Goal: Task Accomplishment & Management: Complete application form

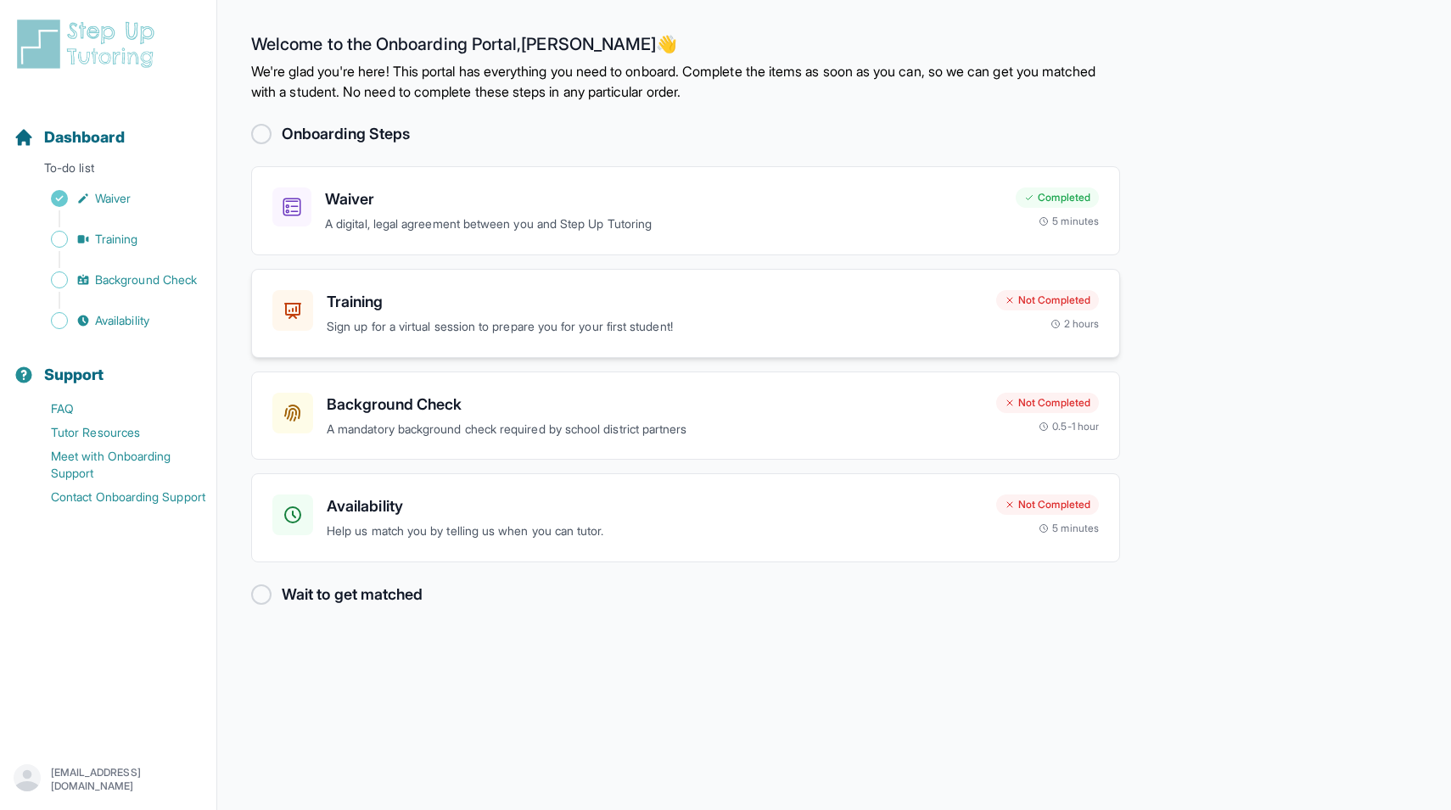
click at [568, 337] on div "Training Sign up for a virtual session to prepare you for your first student! N…" at bounding box center [685, 313] width 869 height 89
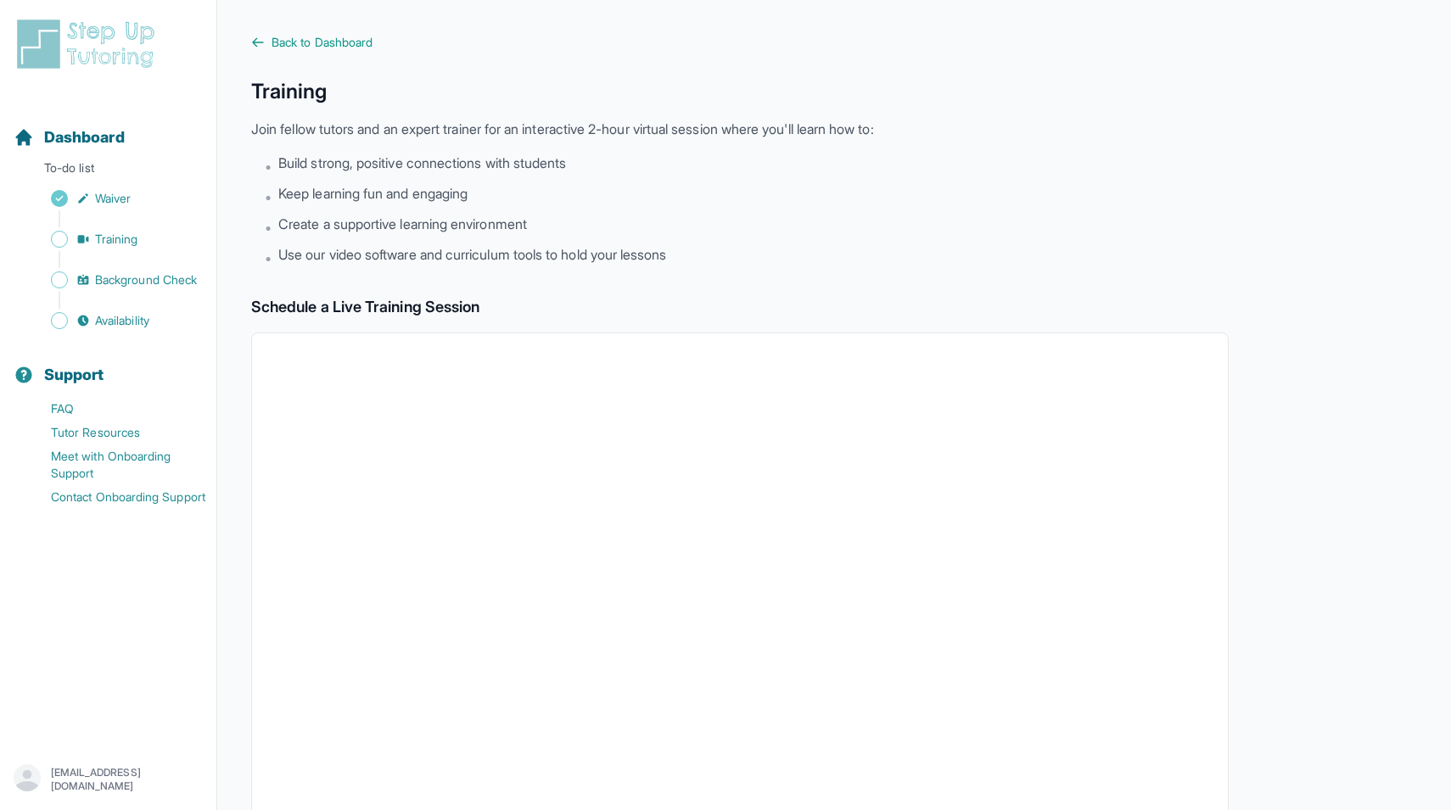
click at [312, 52] on div "Back to Dashboard Training Join fellow tutors and an expert trainer for an inte…" at bounding box center [739, 597] width 977 height 1127
click at [313, 36] on span "Back to Dashboard" at bounding box center [322, 42] width 101 height 17
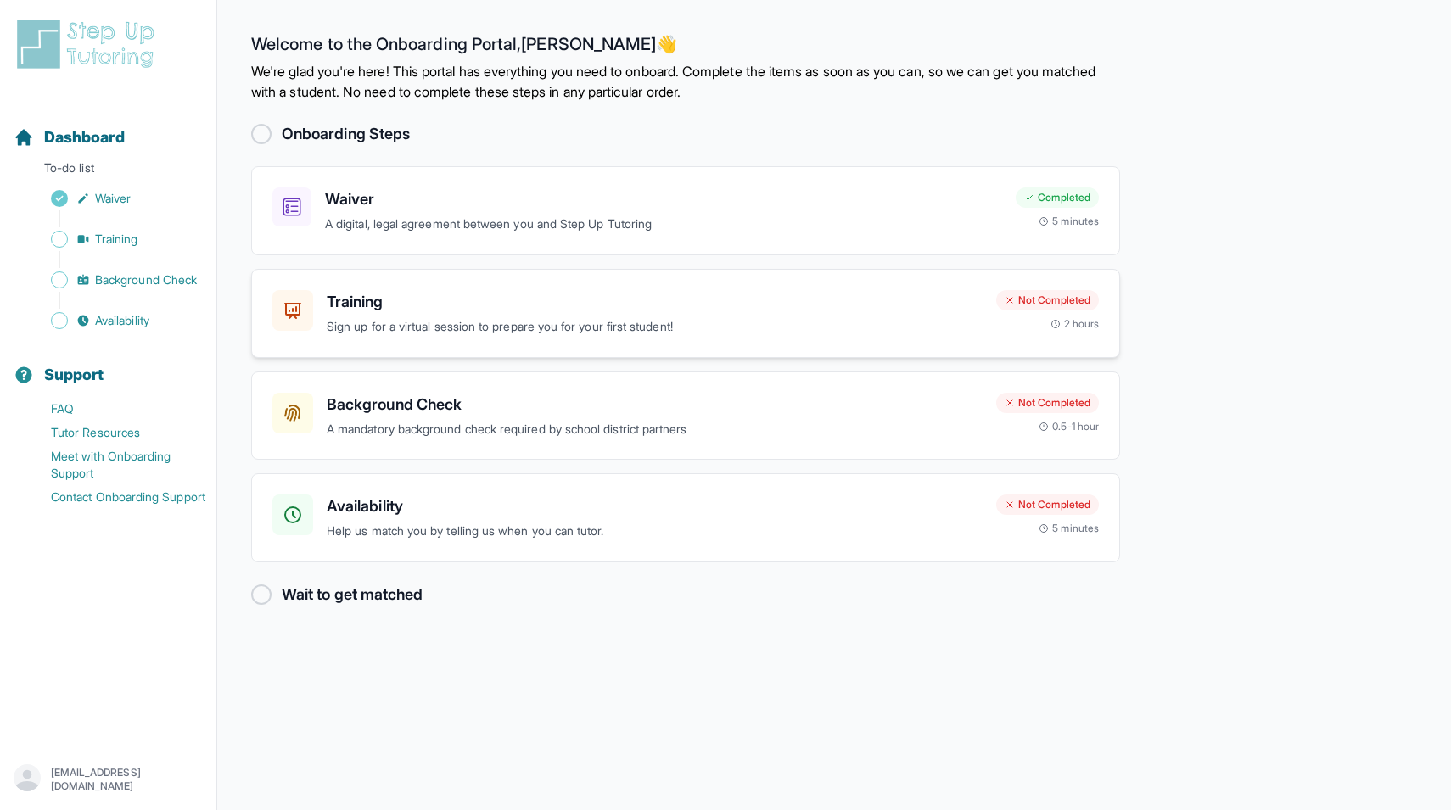
click at [686, 325] on p "Sign up for a virtual session to prepare you for your first student!" at bounding box center [655, 327] width 656 height 20
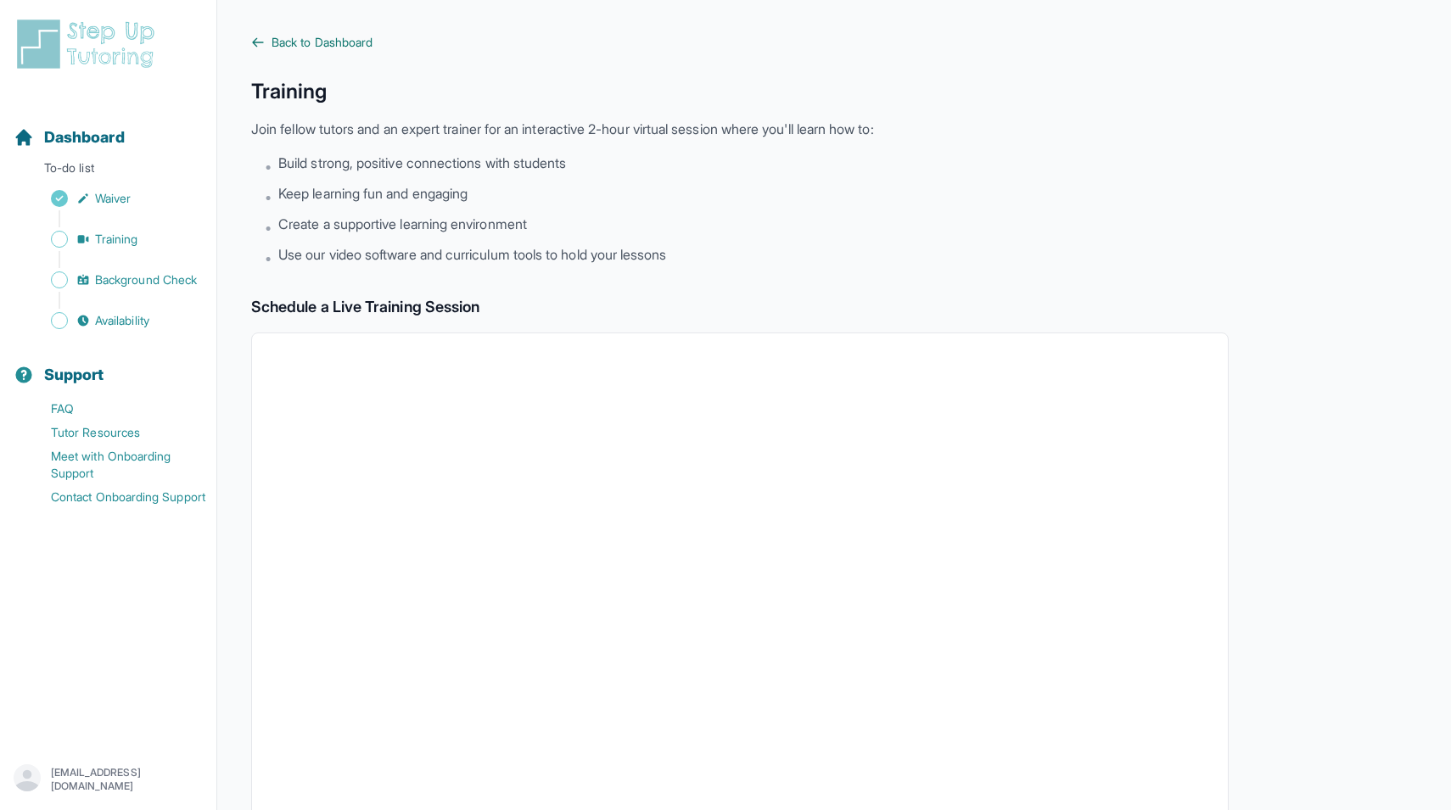
click at [349, 46] on span "Back to Dashboard" at bounding box center [322, 42] width 101 height 17
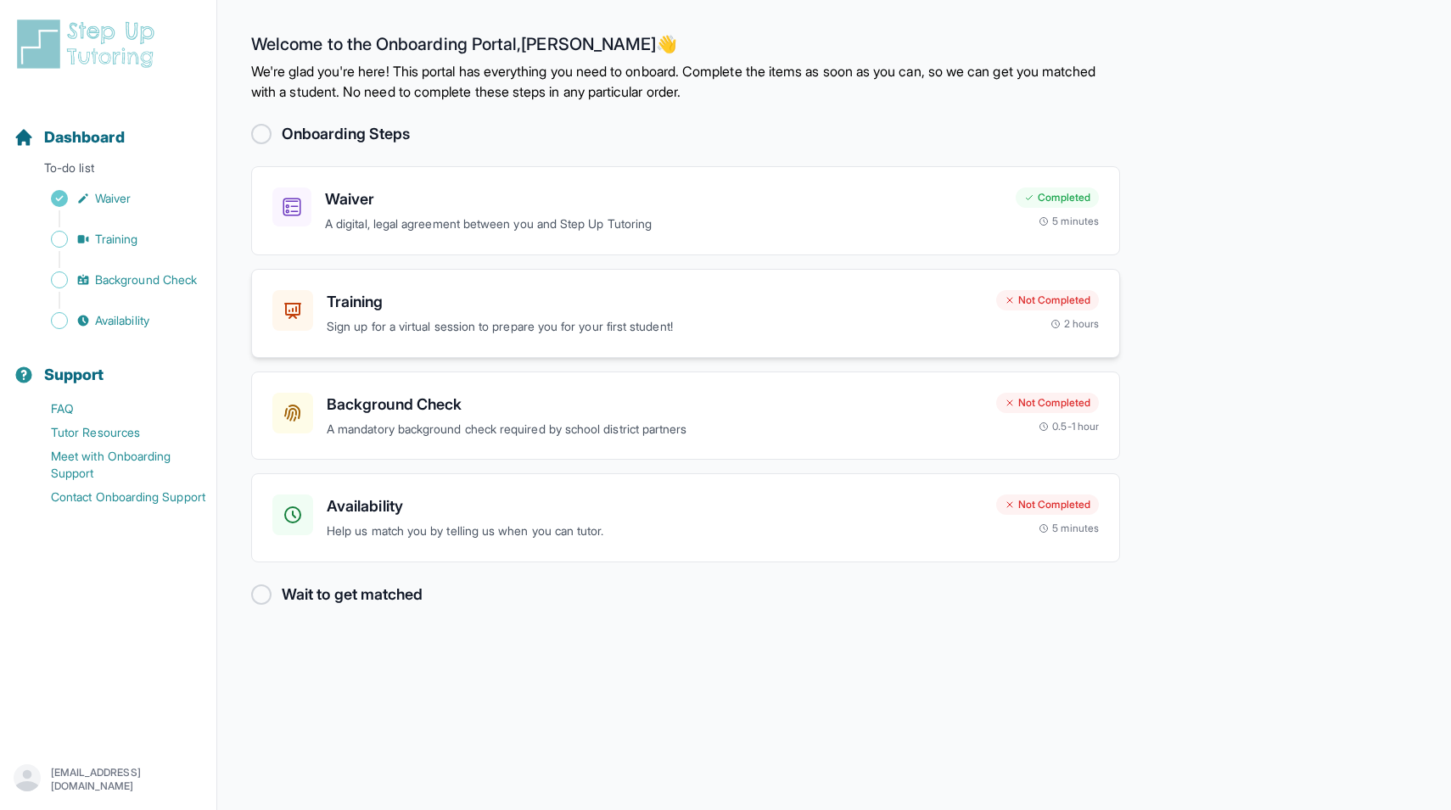
click at [681, 320] on p "Sign up for a virtual session to prepare you for your first student!" at bounding box center [655, 327] width 656 height 20
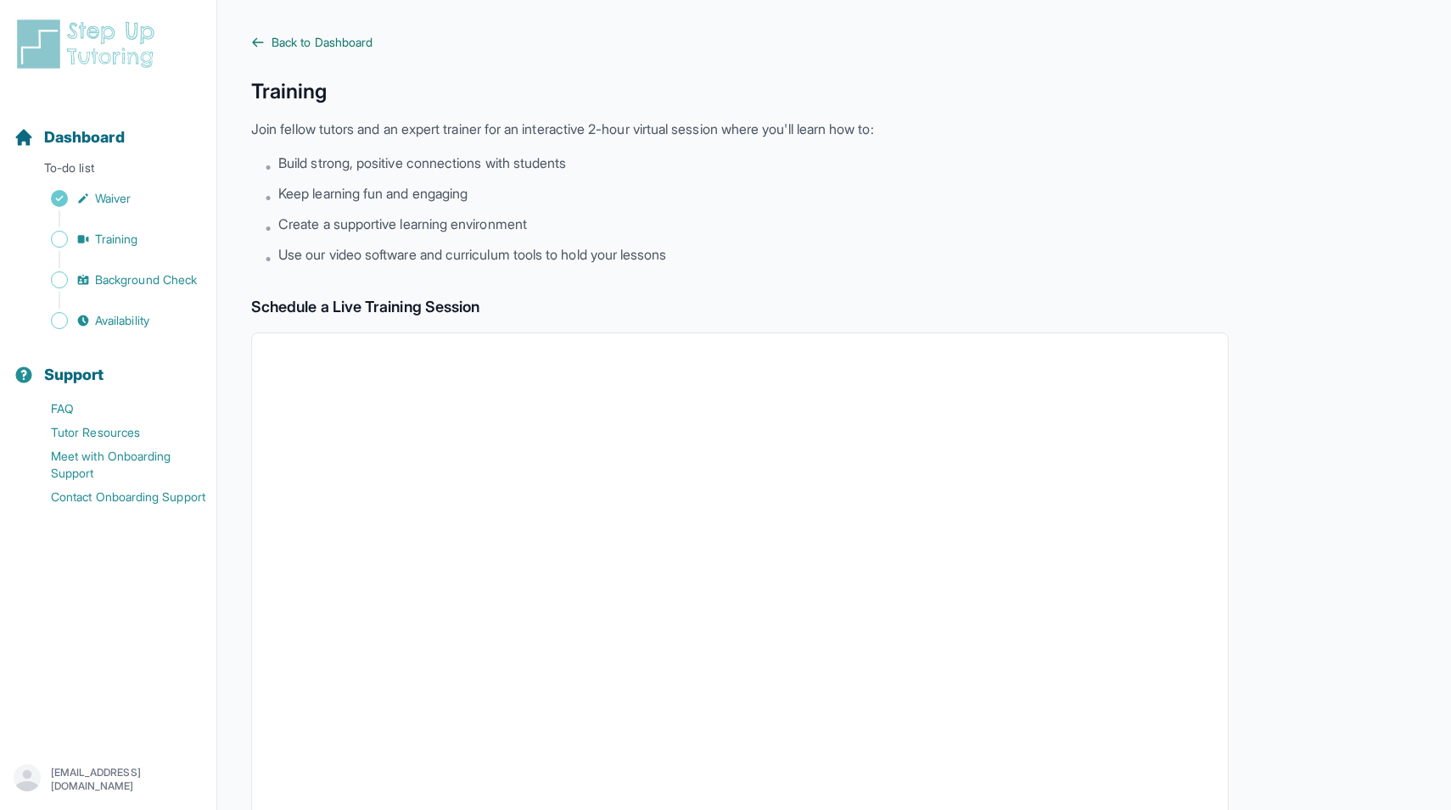
click at [351, 48] on span "Back to Dashboard" at bounding box center [322, 42] width 101 height 17
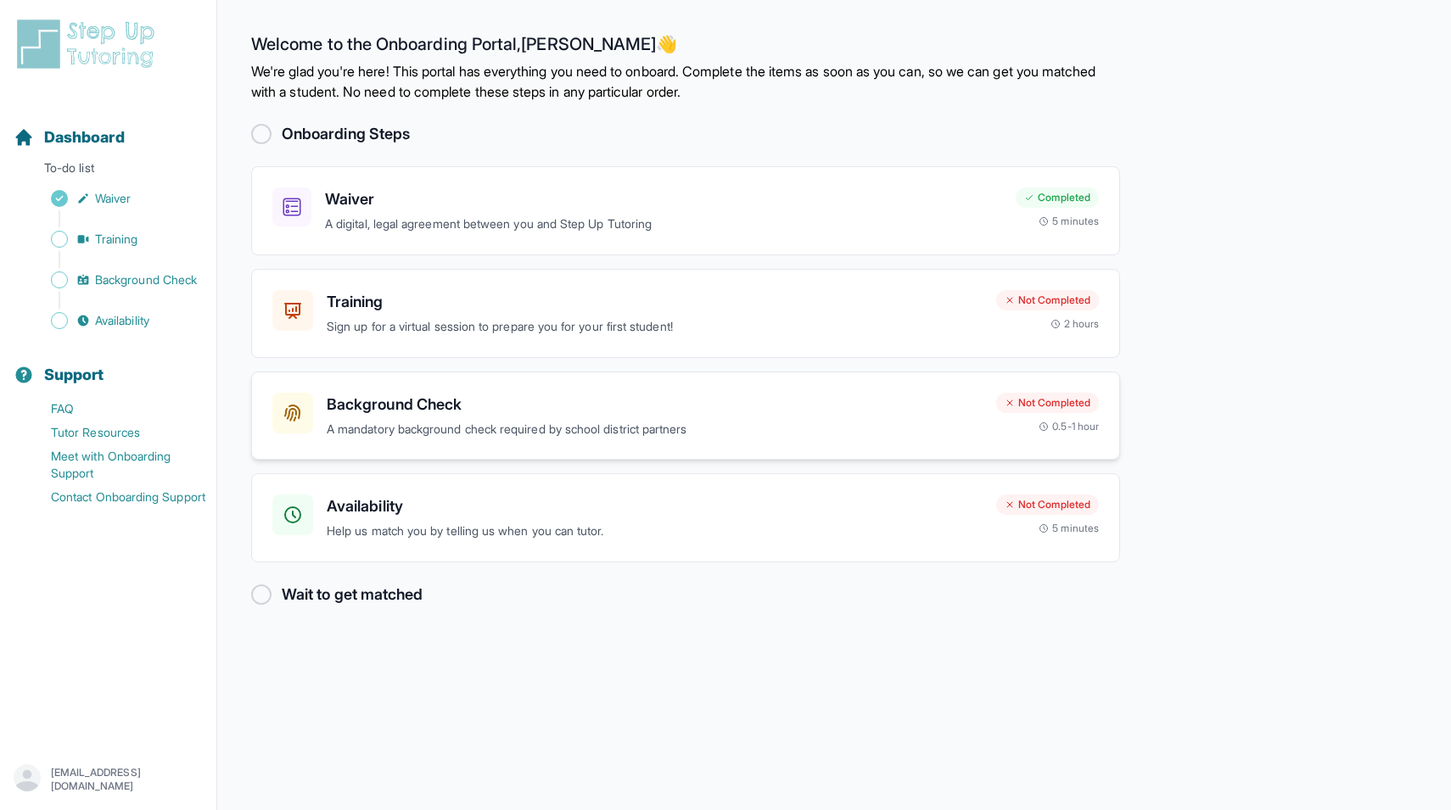
click at [658, 422] on p "A mandatory background check required by school district partners" at bounding box center [655, 430] width 656 height 20
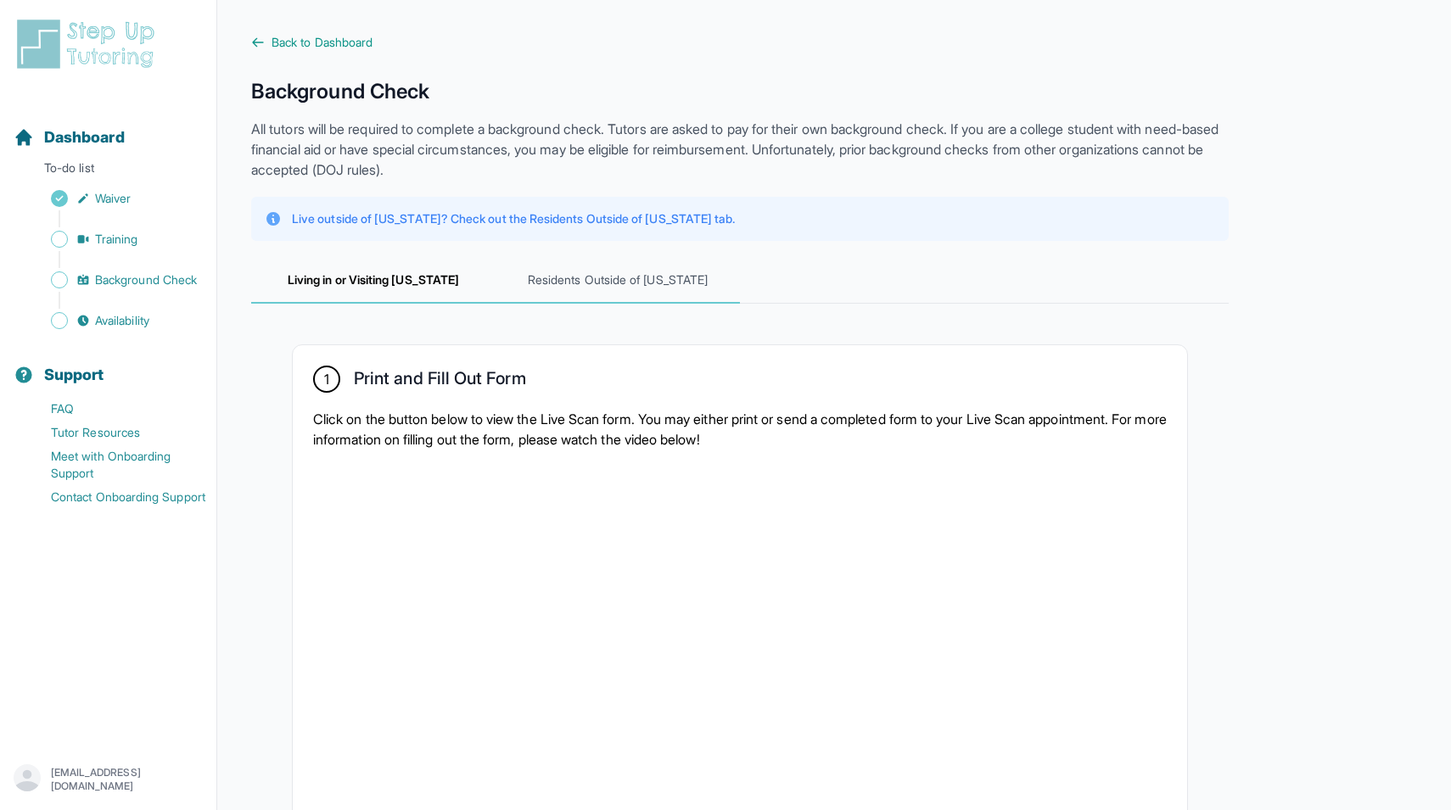
click at [665, 290] on span "Residents Outside of [US_STATE]" at bounding box center [618, 281] width 244 height 46
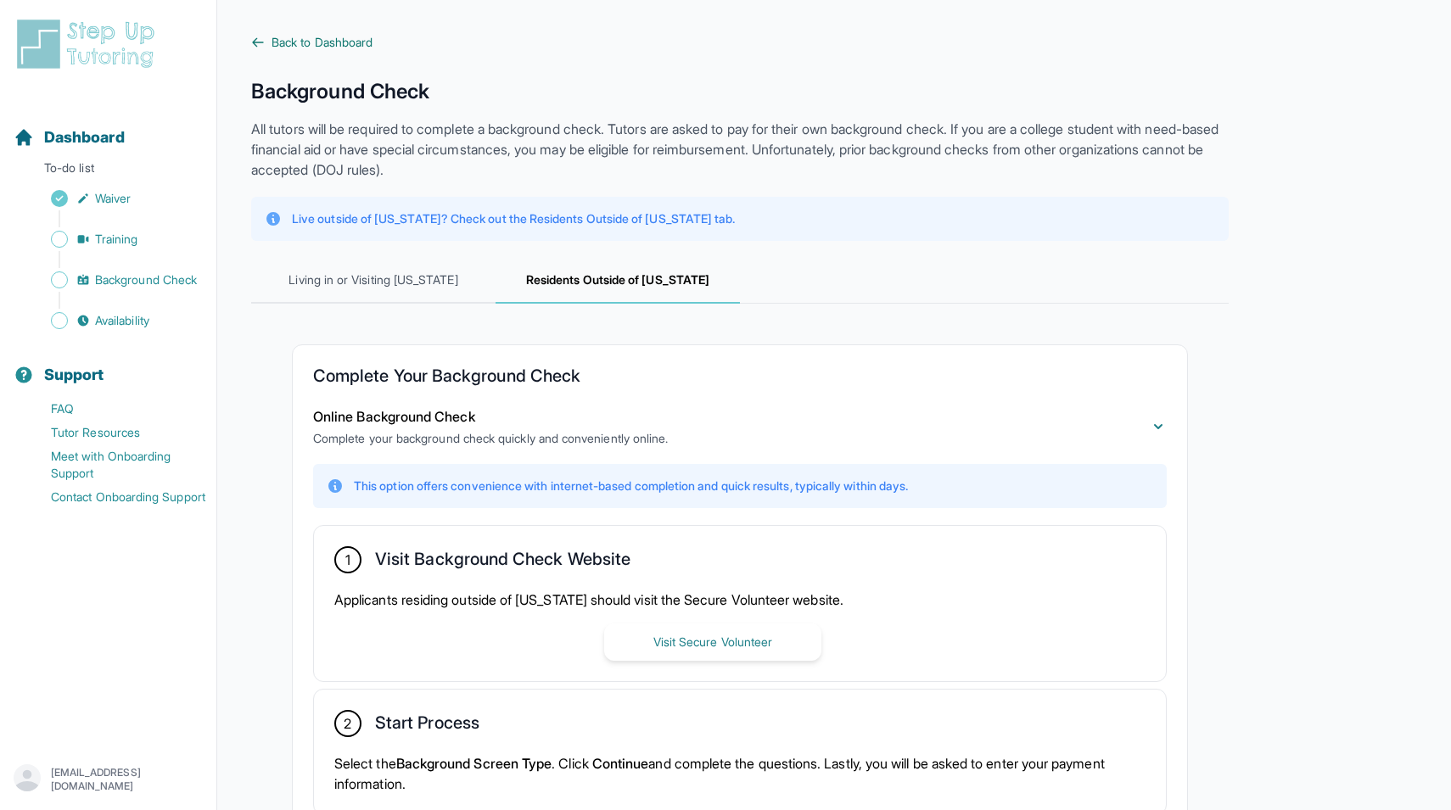
click at [366, 43] on span "Back to Dashboard" at bounding box center [322, 42] width 101 height 17
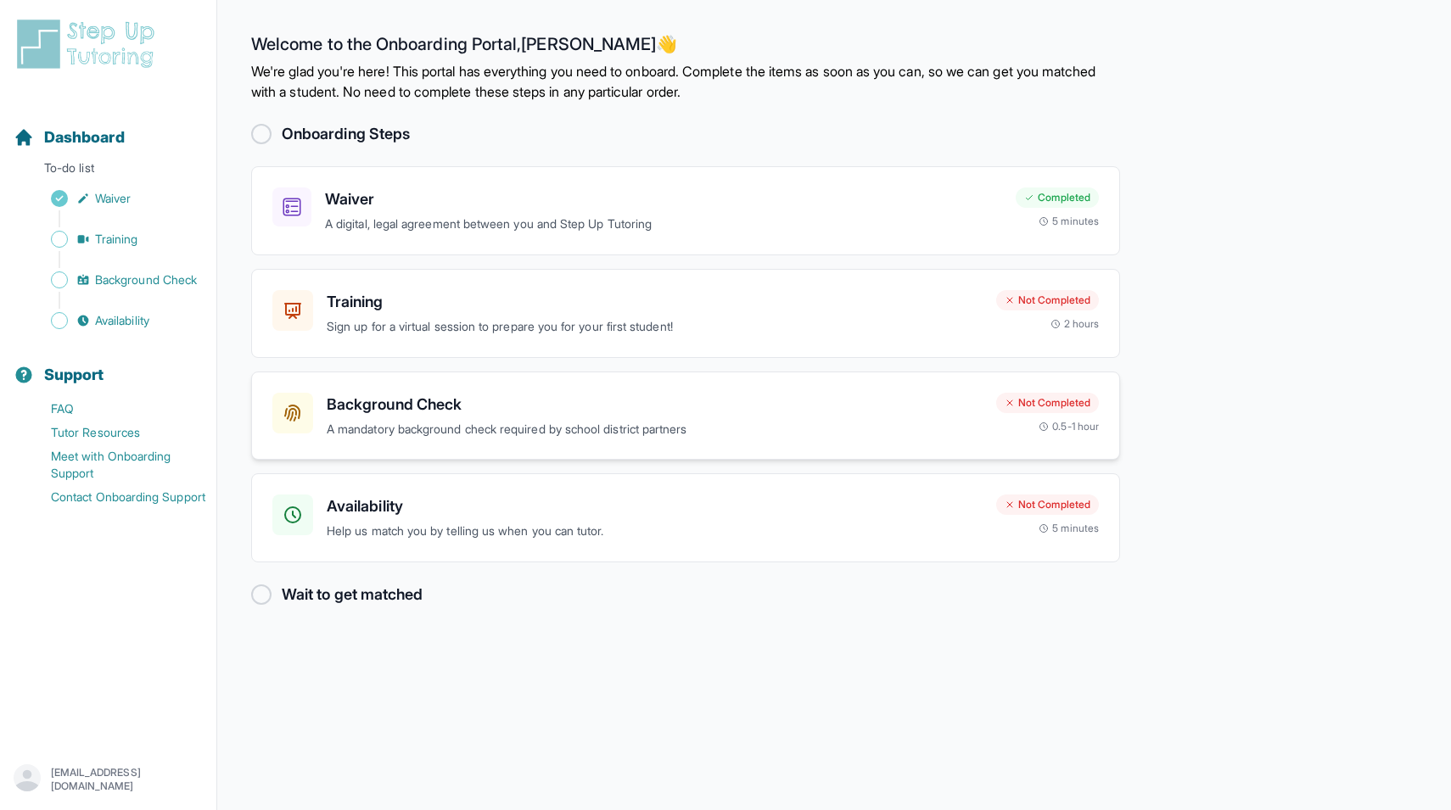
click at [804, 424] on p "A mandatory background check required by school district partners" at bounding box center [655, 430] width 656 height 20
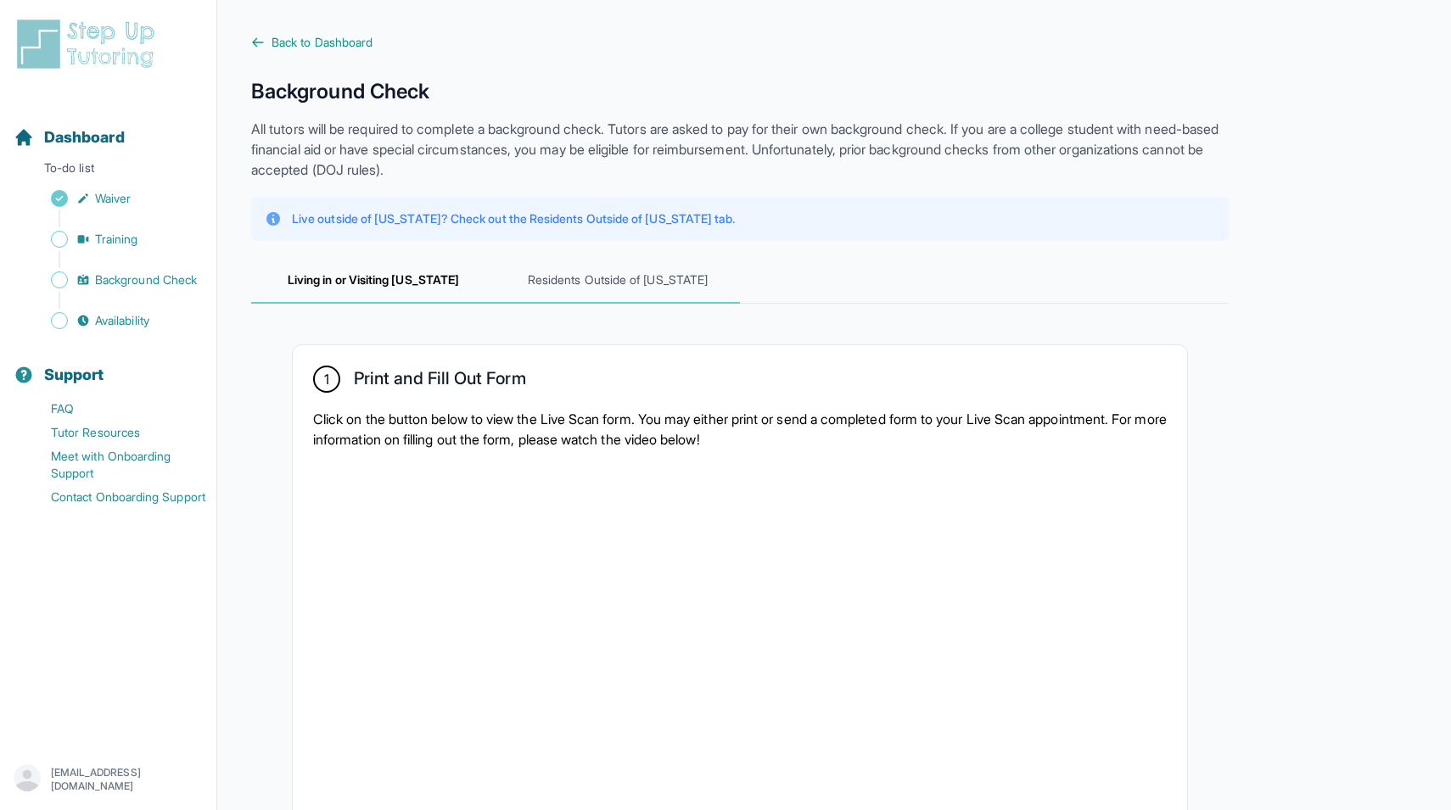
click at [612, 278] on span "Residents Outside of [US_STATE]" at bounding box center [618, 281] width 244 height 46
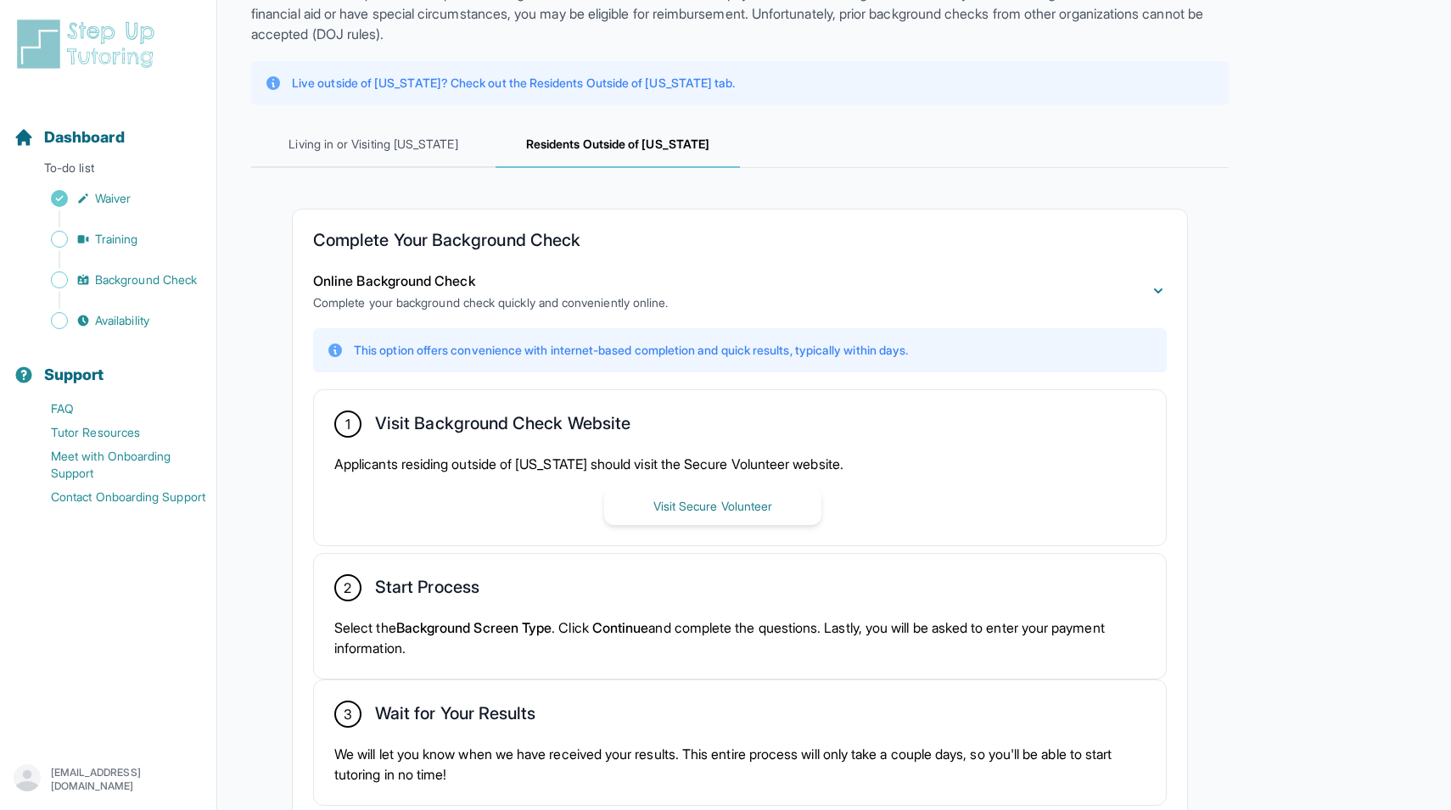
scroll to position [144, 0]
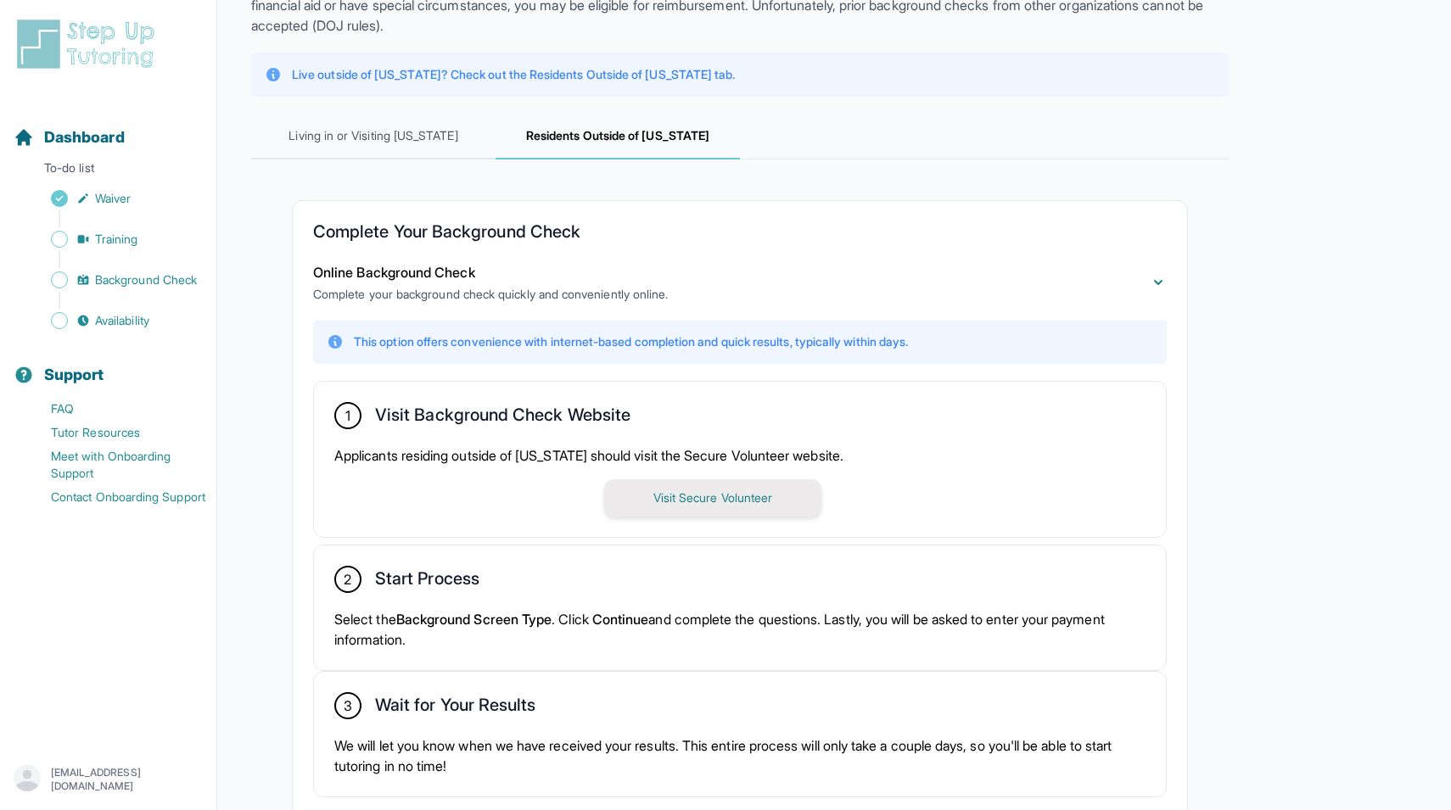
click at [714, 510] on button "Visit Secure Volunteer" at bounding box center [712, 497] width 217 height 37
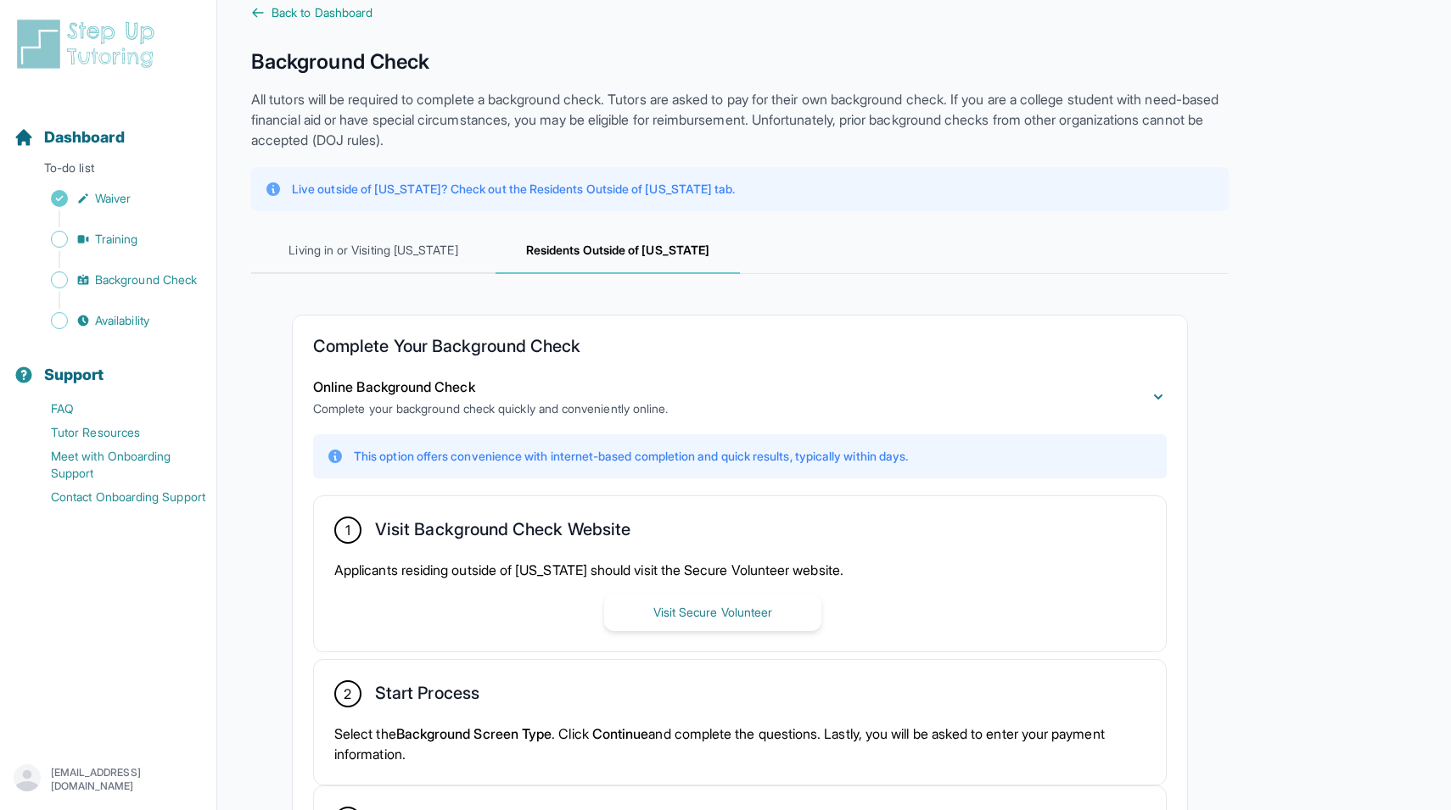
scroll to position [0, 0]
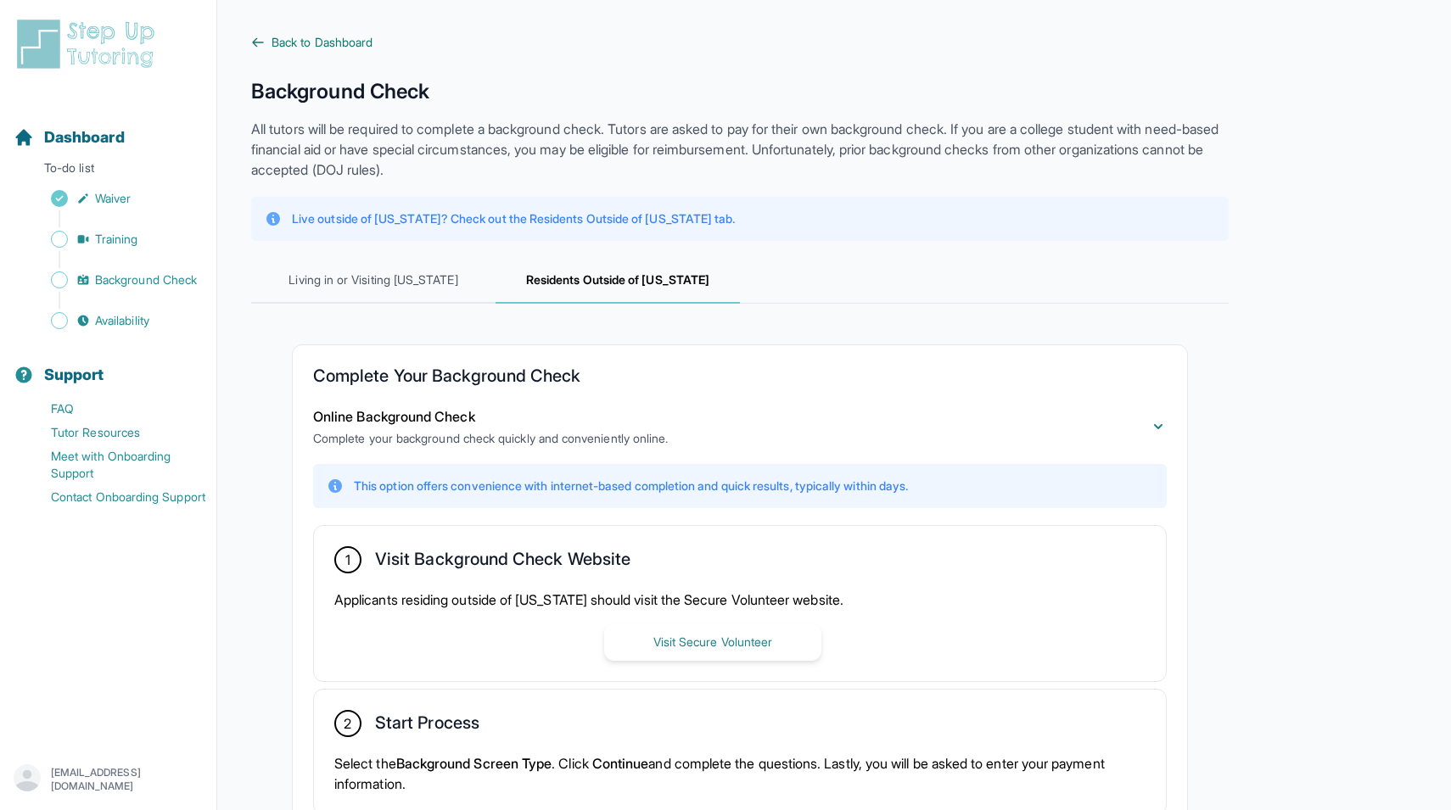
click at [332, 42] on span "Back to Dashboard" at bounding box center [322, 42] width 101 height 17
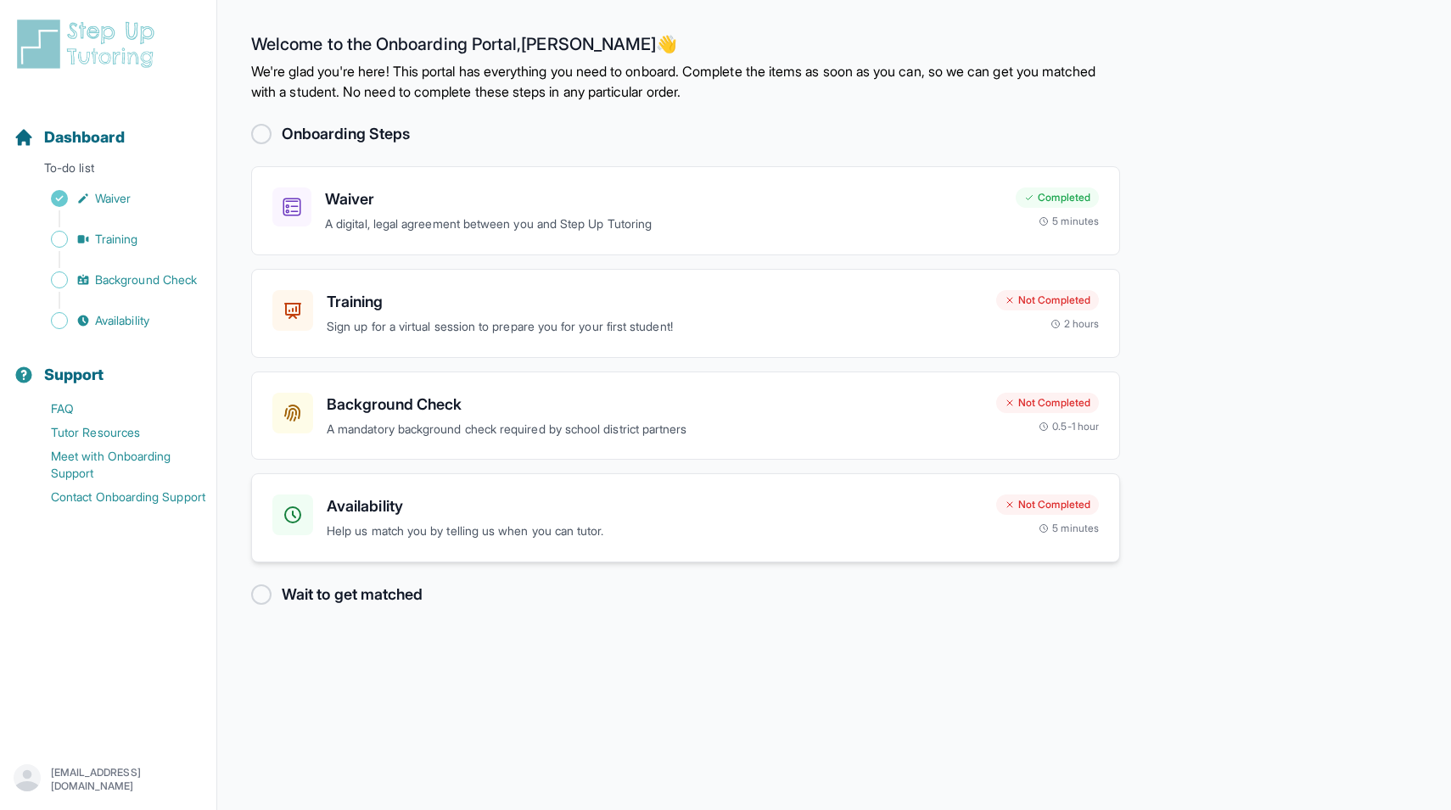
click at [644, 510] on h3 "Availability" at bounding box center [655, 507] width 656 height 24
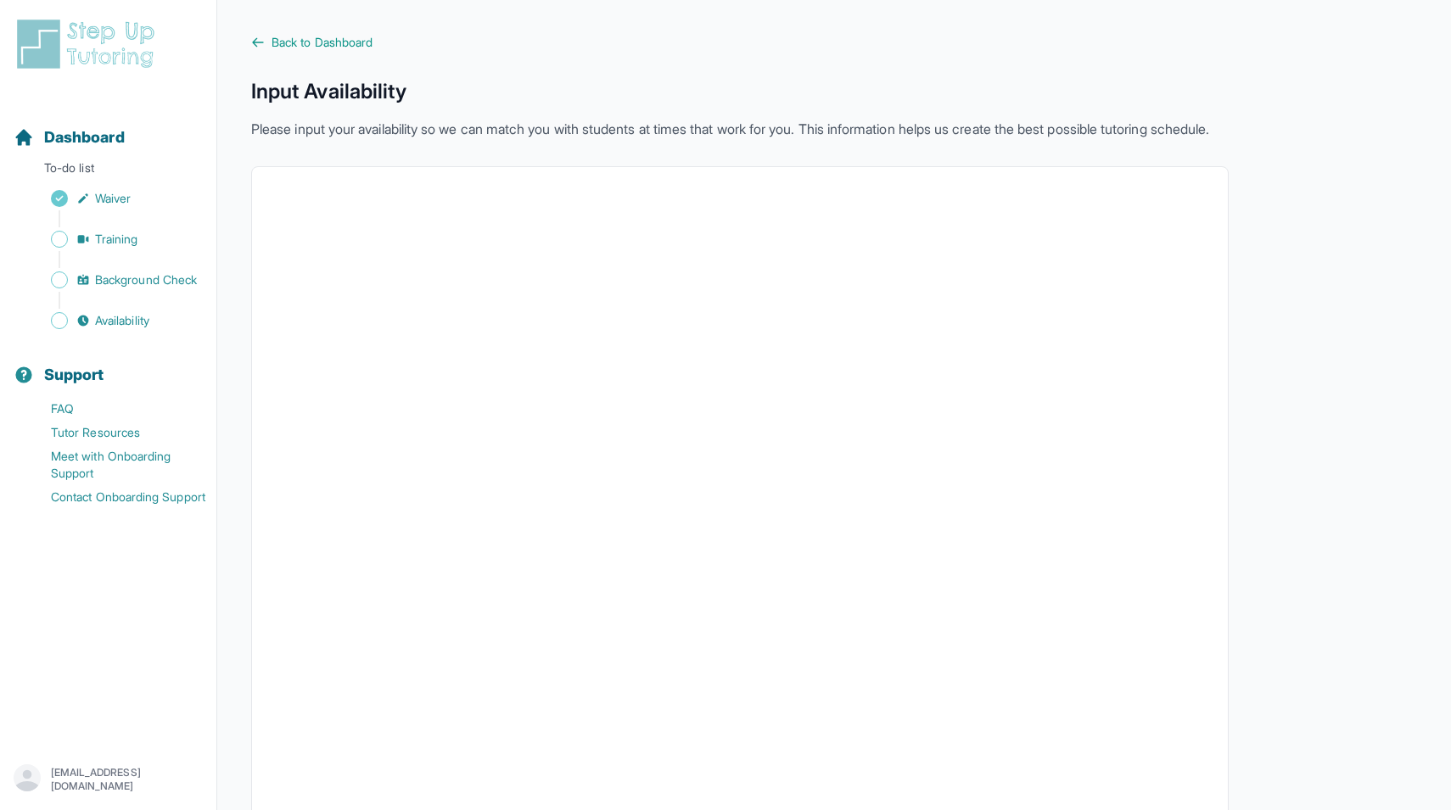
click at [255, 22] on main "Back to Dashboard Input Availability Please input your availability so we can m…" at bounding box center [834, 483] width 1234 height 966
click at [257, 46] on icon at bounding box center [258, 43] width 14 height 14
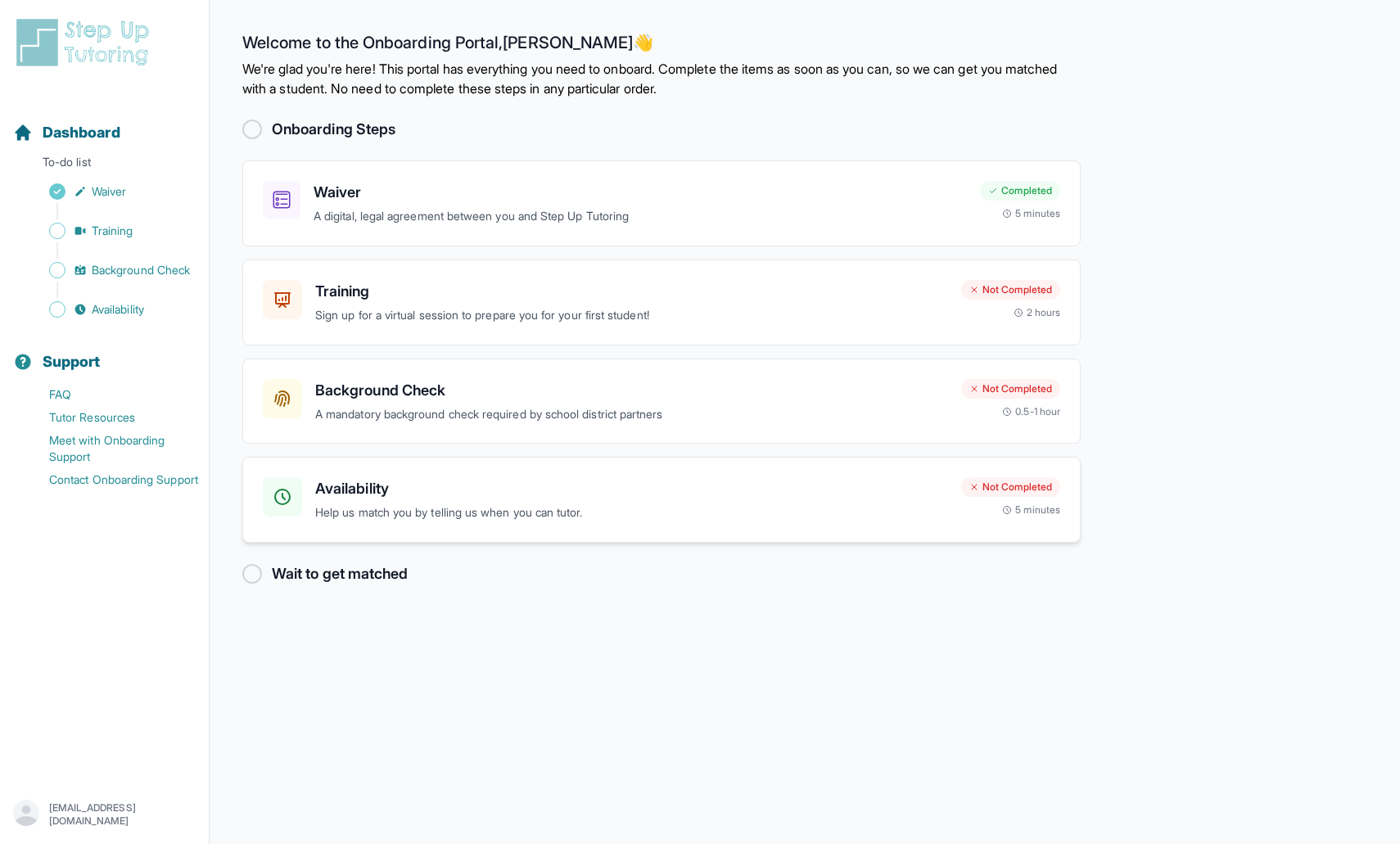
click at [624, 517] on p "Help us match you by telling us when you can tutor." at bounding box center [632, 513] width 633 height 19
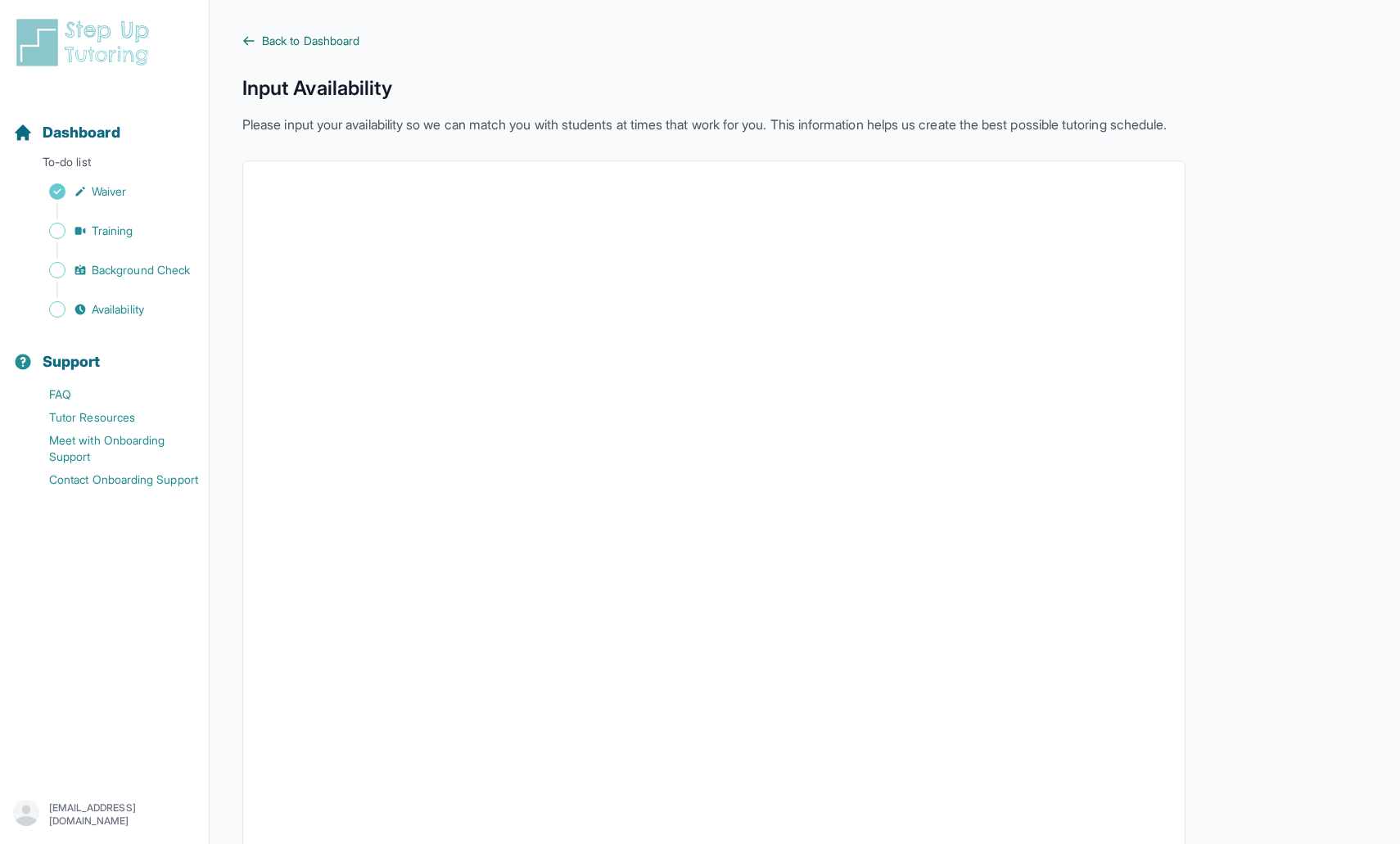
click at [323, 37] on span "Back to Dashboard" at bounding box center [311, 41] width 97 height 16
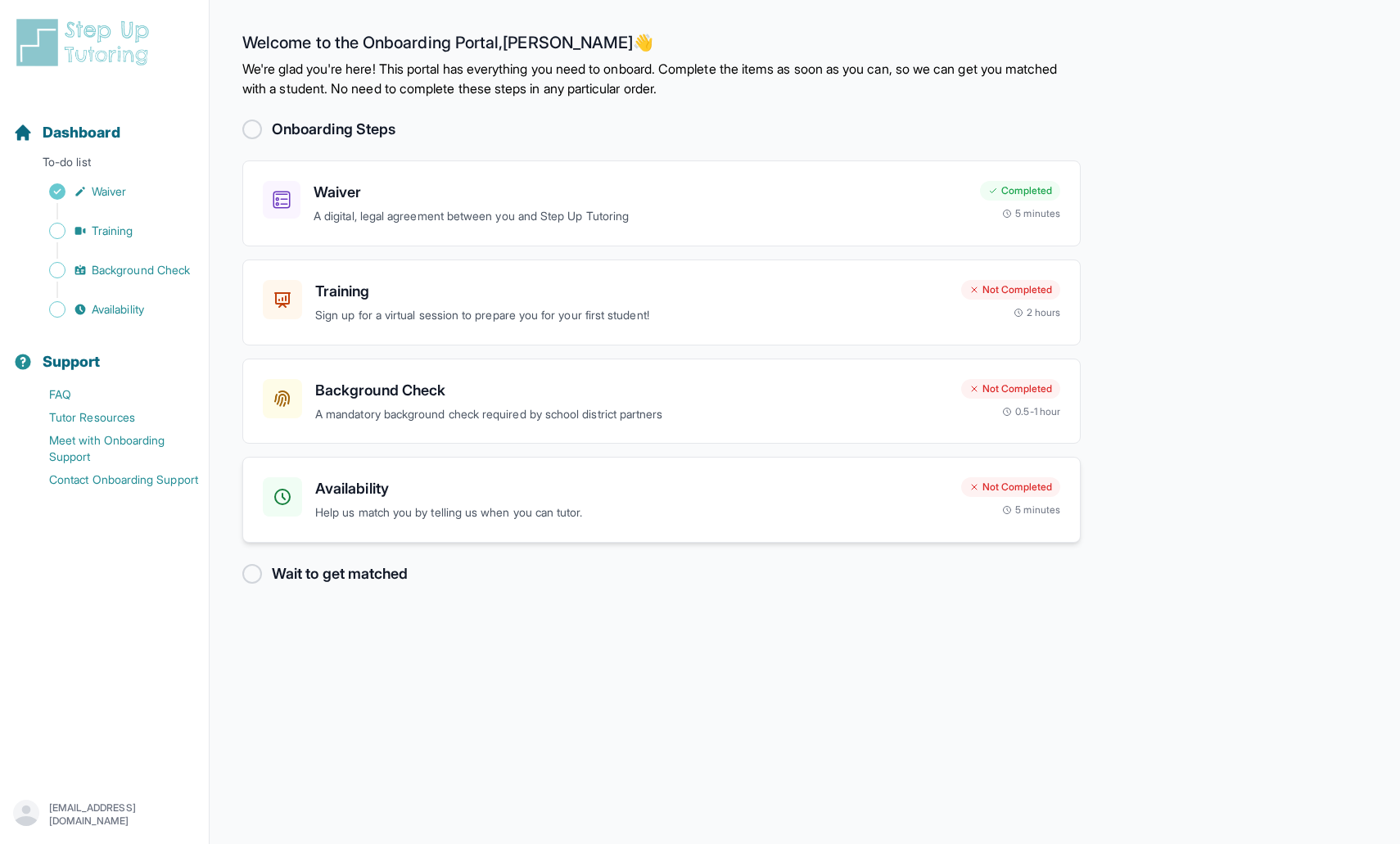
click at [559, 517] on p "Help us match you by telling us when you can tutor." at bounding box center [632, 513] width 633 height 19
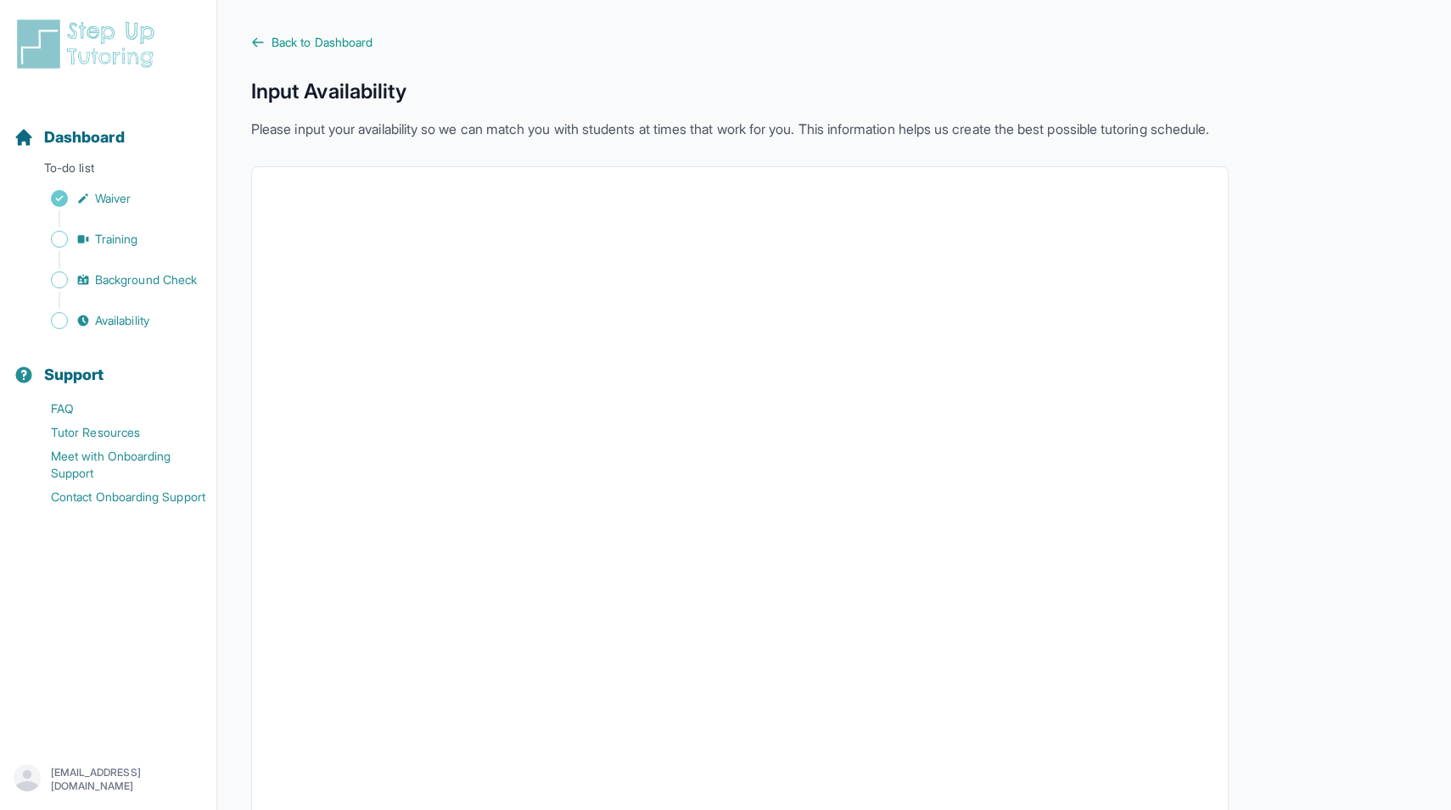
scroll to position [176, 0]
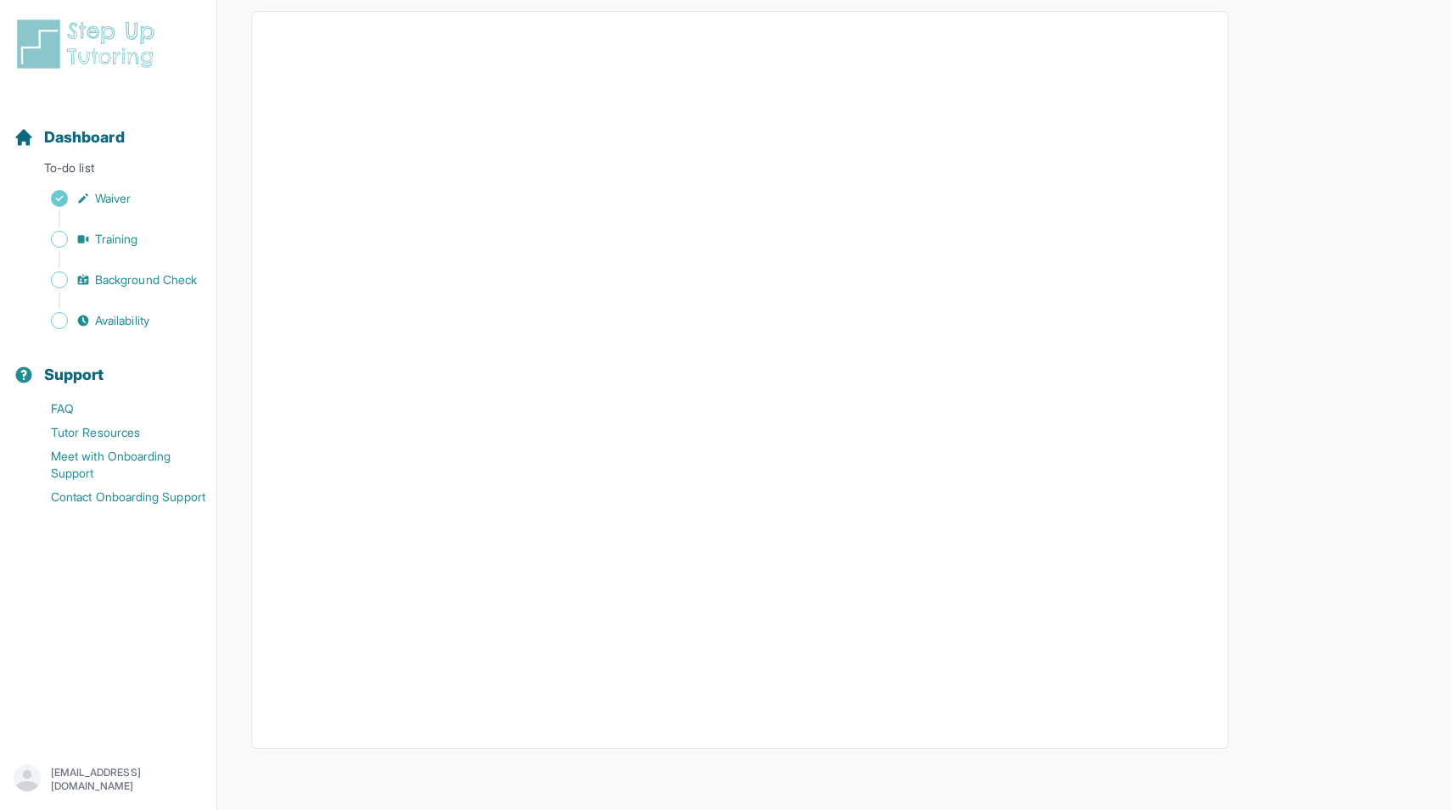
click at [1262, 647] on div "Back to Dashboard Input Availability Please input your availability so we can m…" at bounding box center [834, 328] width 1166 height 898
